Goal: Task Accomplishment & Management: Manage account settings

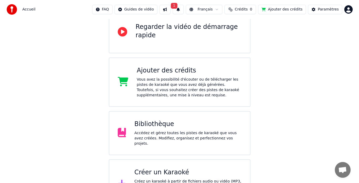
scroll to position [74, 0]
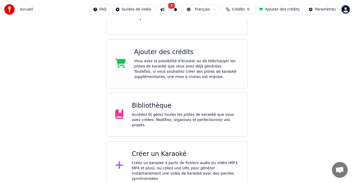
click at [155, 150] on div "Créer un Karaoké" at bounding box center [185, 154] width 107 height 8
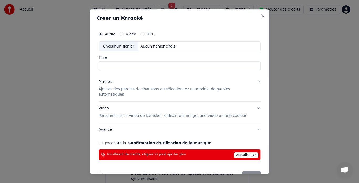
scroll to position [9, 0]
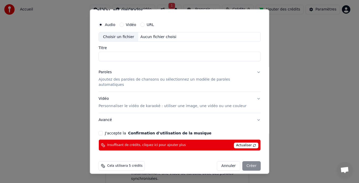
click at [240, 143] on span "Actualiser" at bounding box center [245, 146] width 25 height 6
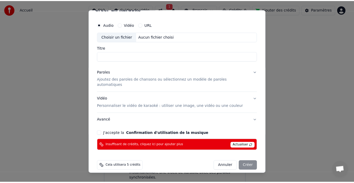
scroll to position [0, 0]
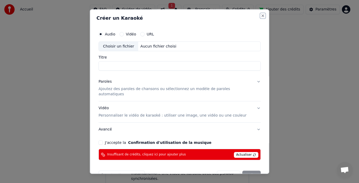
click at [260, 14] on button "Close" at bounding box center [262, 16] width 4 height 4
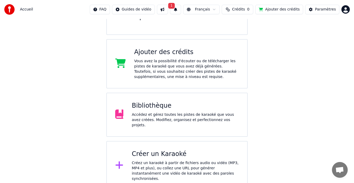
click at [162, 53] on div "Ajouter des crédits" at bounding box center [186, 52] width 105 height 8
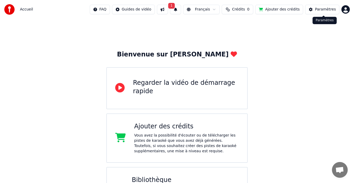
click at [316, 10] on button "Paramètres" at bounding box center [322, 9] width 34 height 9
